Goal: Find contact information: Find contact information

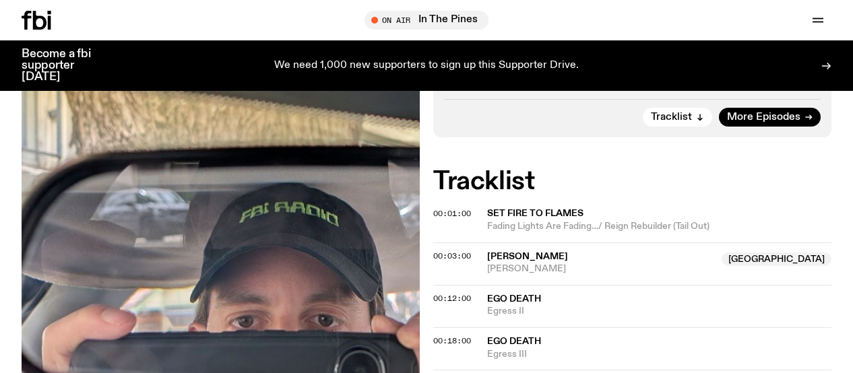
scroll to position [435, 0]
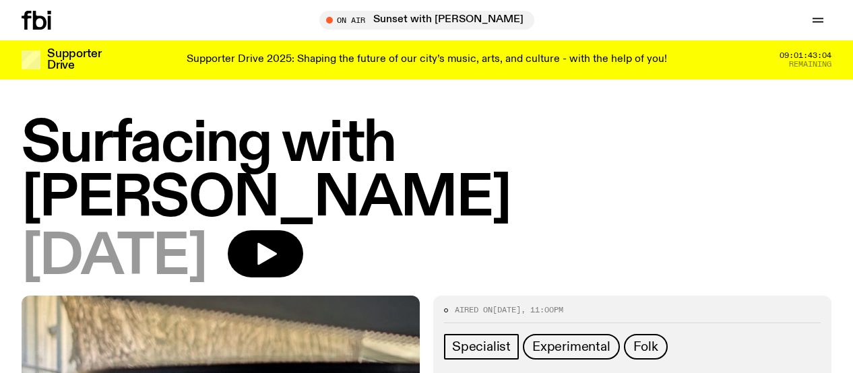
scroll to position [768, 0]
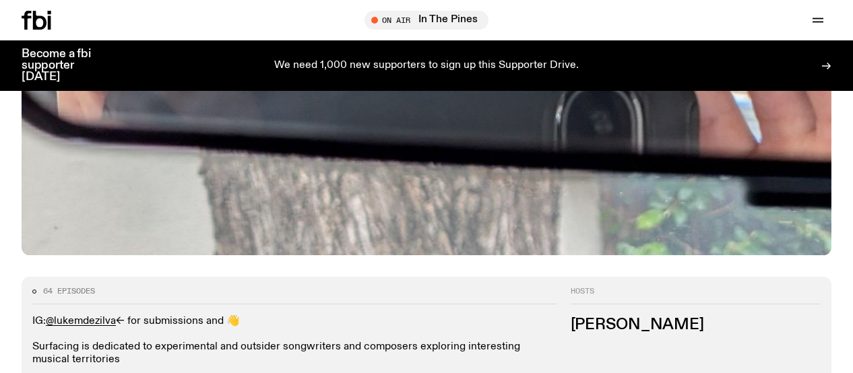
scroll to position [492, 0]
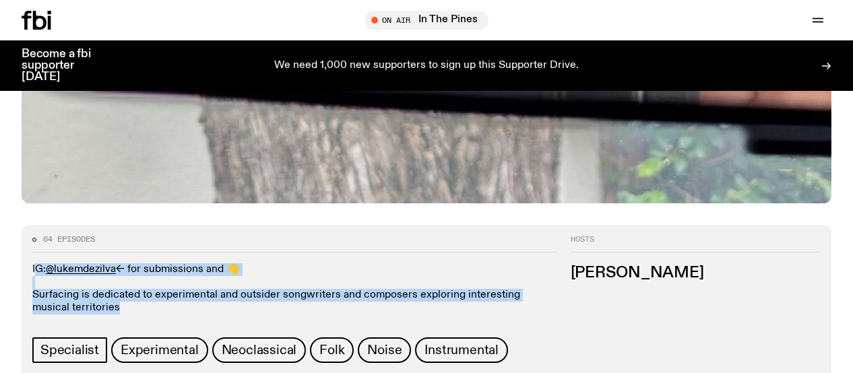
drag, startPoint x: 108, startPoint y: 254, endPoint x: 31, endPoint y: 219, distance: 85.0
click at [31, 236] on div "64 episodes IG: @lukemdezilva <- for submissions and 👋 Surfacing is dedicated t…" at bounding box center [289, 299] width 535 height 127
copy p "IG: @lukemdezilva <- for submissions and 👋 Surfacing is dedicated to experiment…"
